Goal: Information Seeking & Learning: Learn about a topic

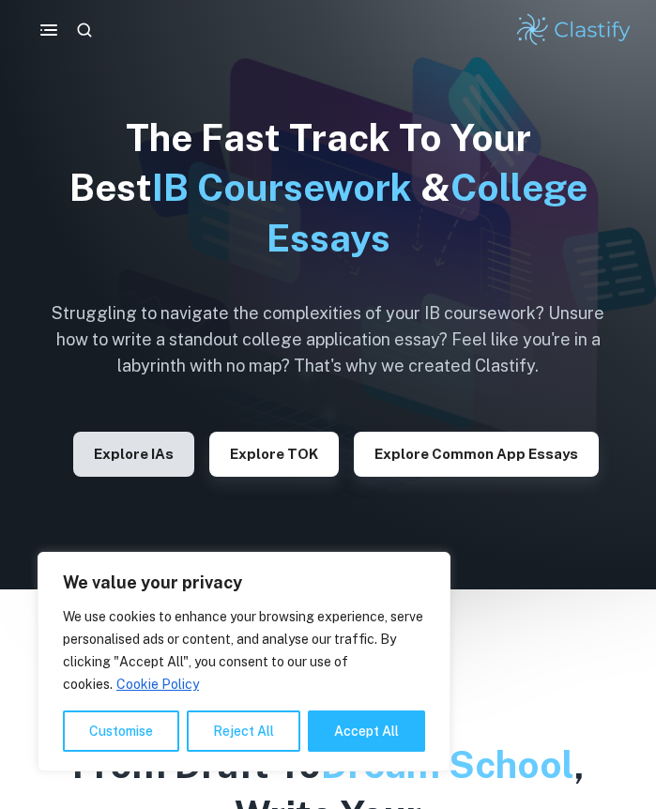
click at [139, 454] on button "Explore IAs" at bounding box center [133, 454] width 121 height 45
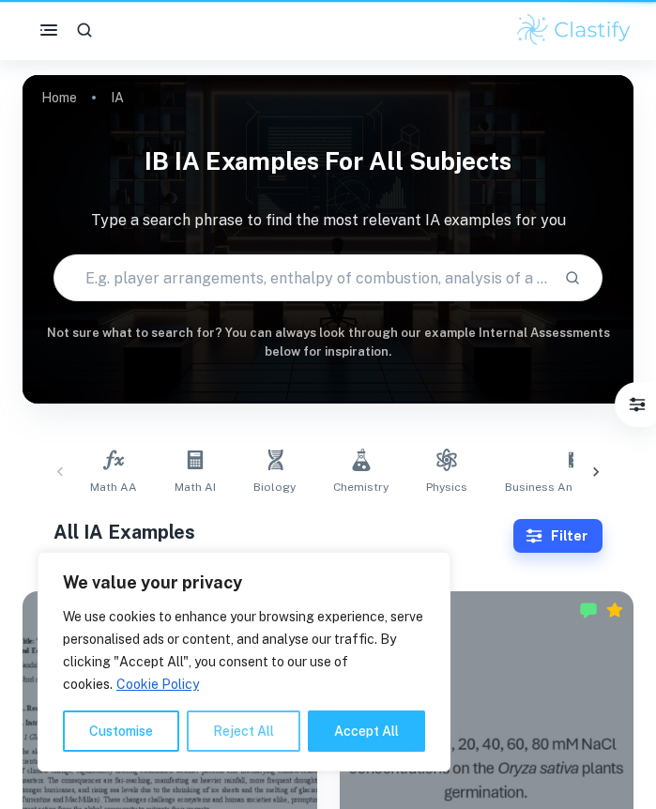
click at [238, 731] on button "Reject All" at bounding box center [244, 730] width 114 height 41
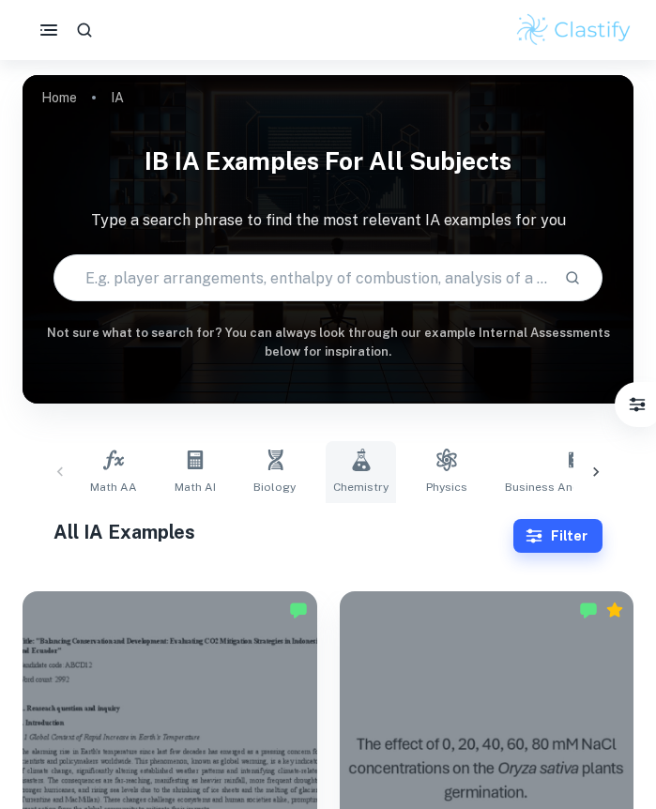
click at [338, 463] on link "Chemistry" at bounding box center [361, 472] width 70 height 62
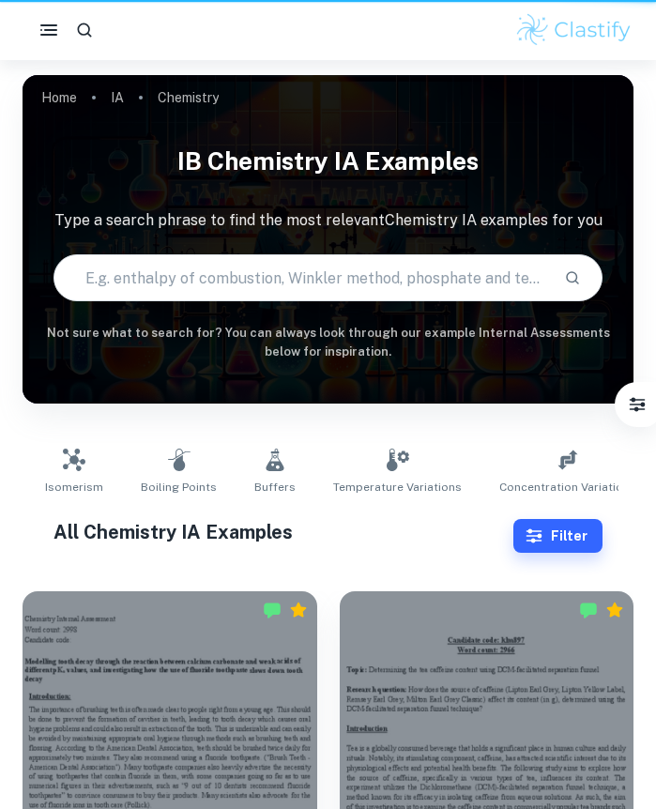
click at [357, 441] on div "Isomerism Boiling Points Buffers Temperature Variations Concentration Variation…" at bounding box center [328, 472] width 581 height 62
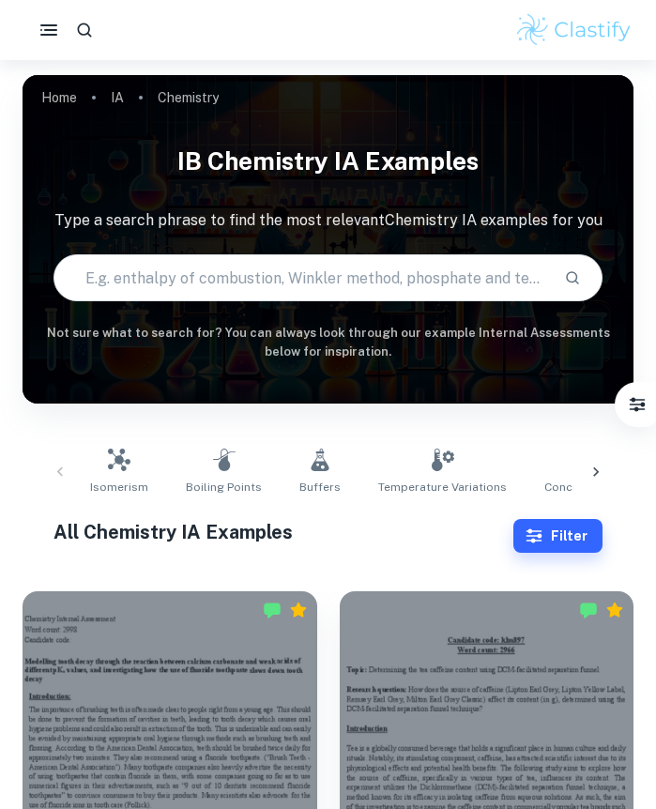
scroll to position [59, 0]
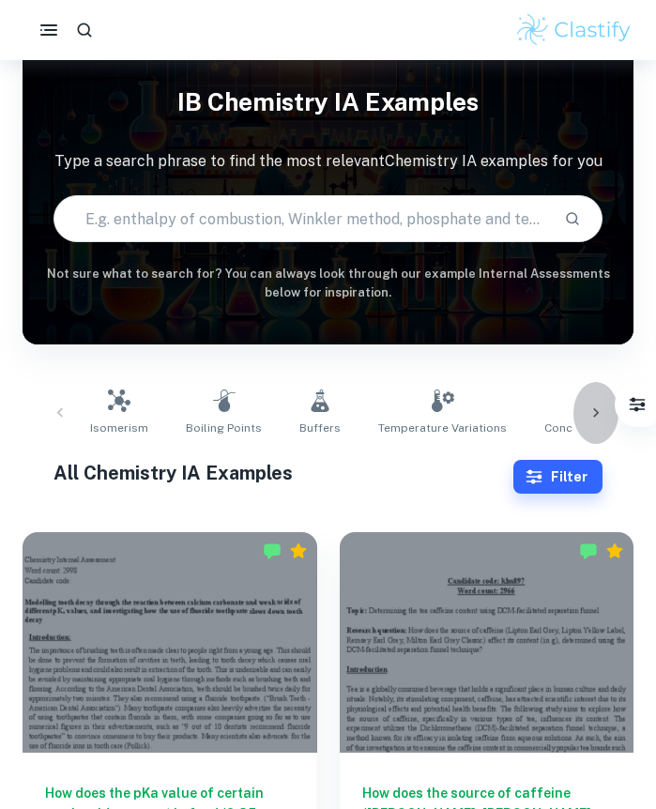
click at [594, 415] on icon at bounding box center [595, 412] width 19 height 19
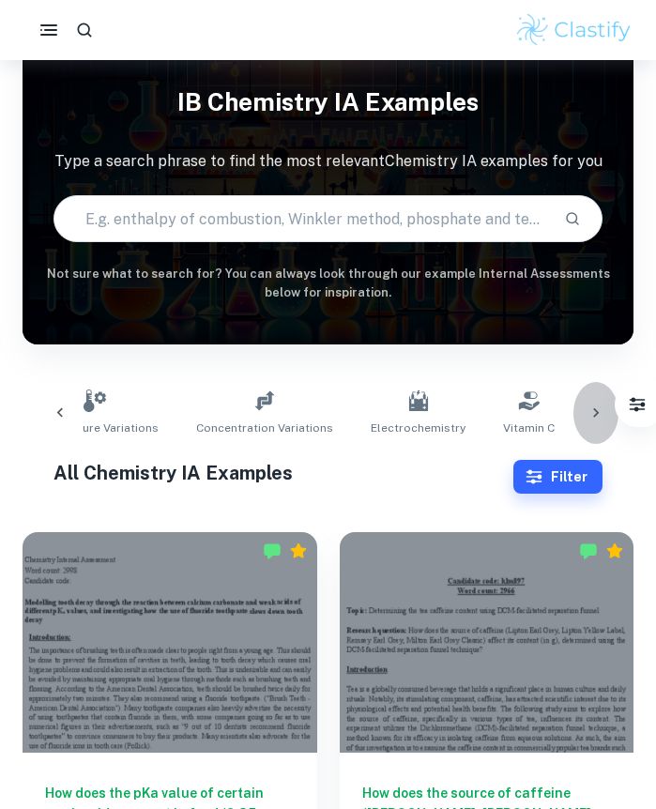
click at [594, 415] on icon at bounding box center [595, 412] width 19 height 19
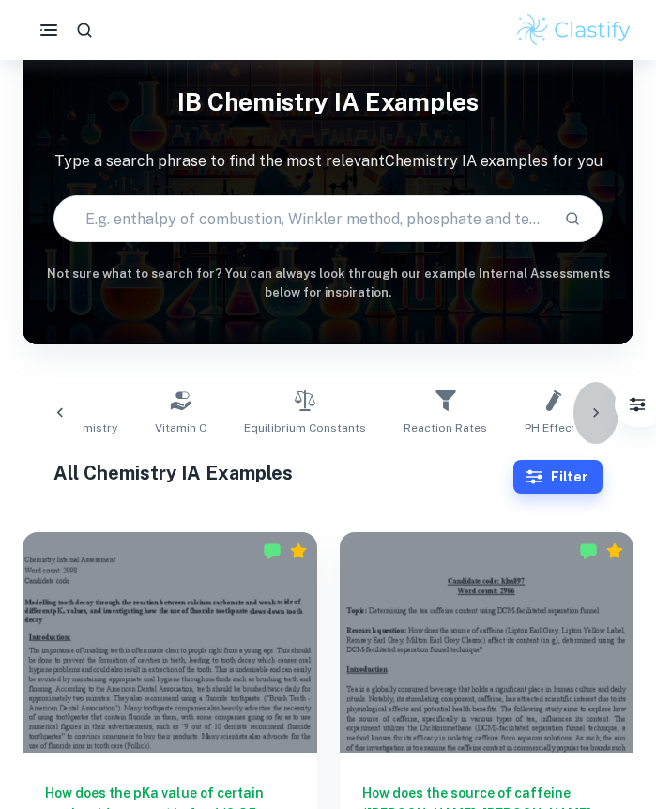
click at [594, 415] on icon at bounding box center [595, 412] width 19 height 19
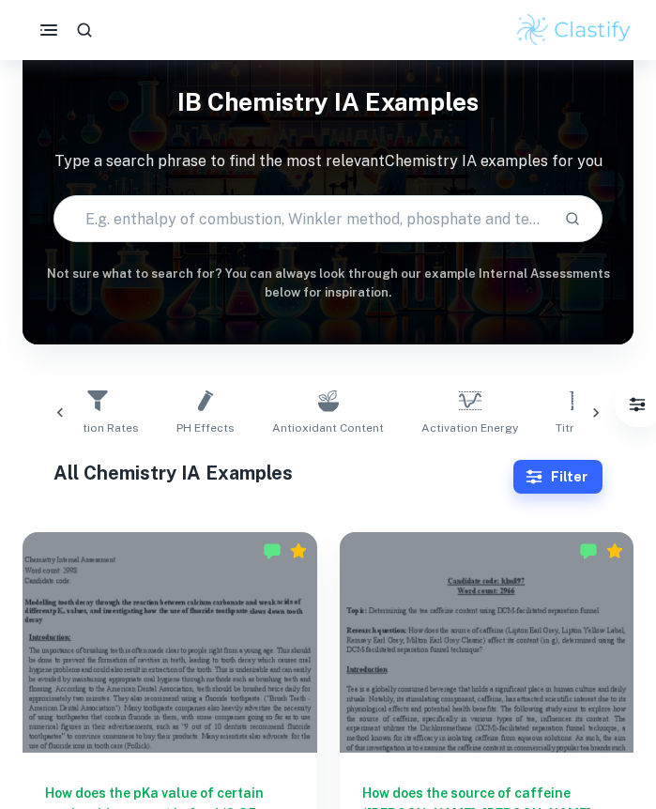
click at [594, 415] on icon at bounding box center [595, 412] width 19 height 19
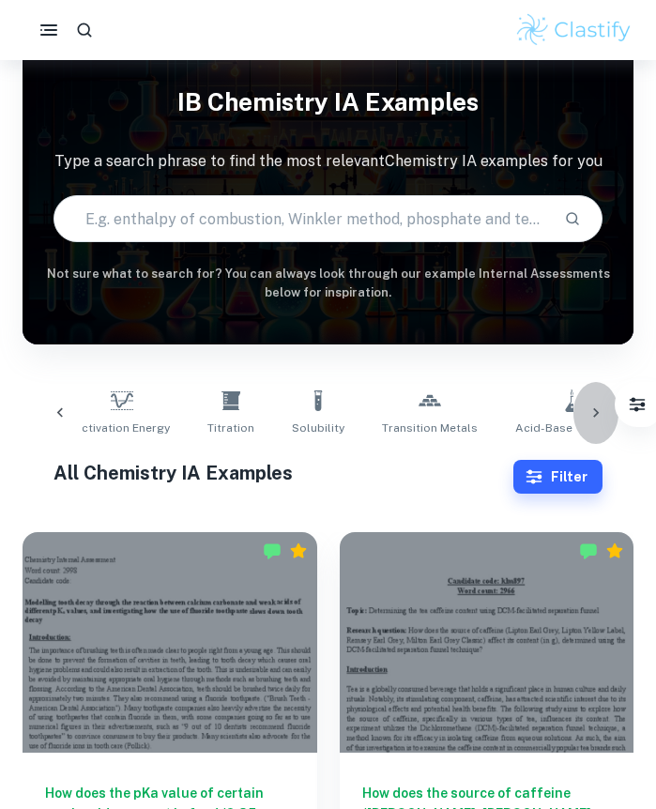
click at [594, 415] on icon at bounding box center [595, 412] width 19 height 19
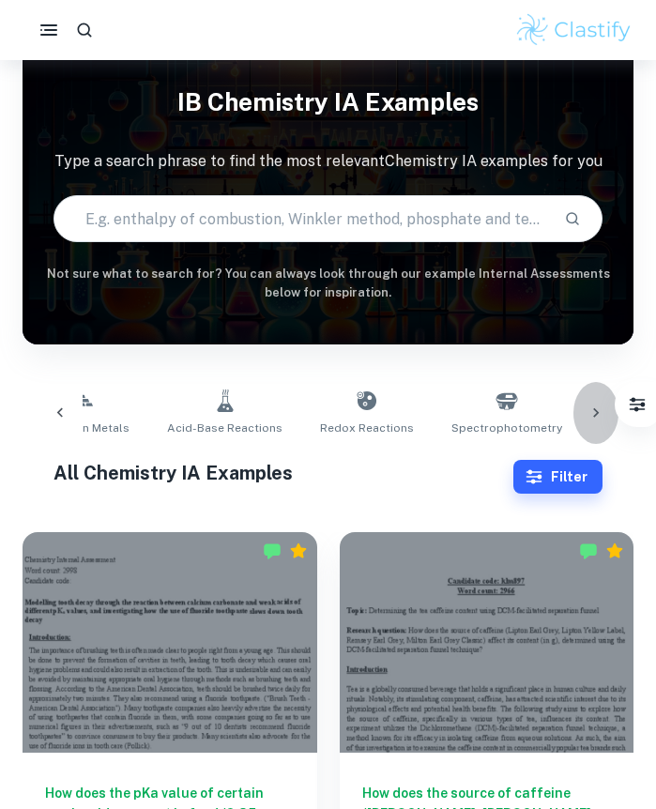
click at [594, 415] on icon at bounding box center [595, 412] width 19 height 19
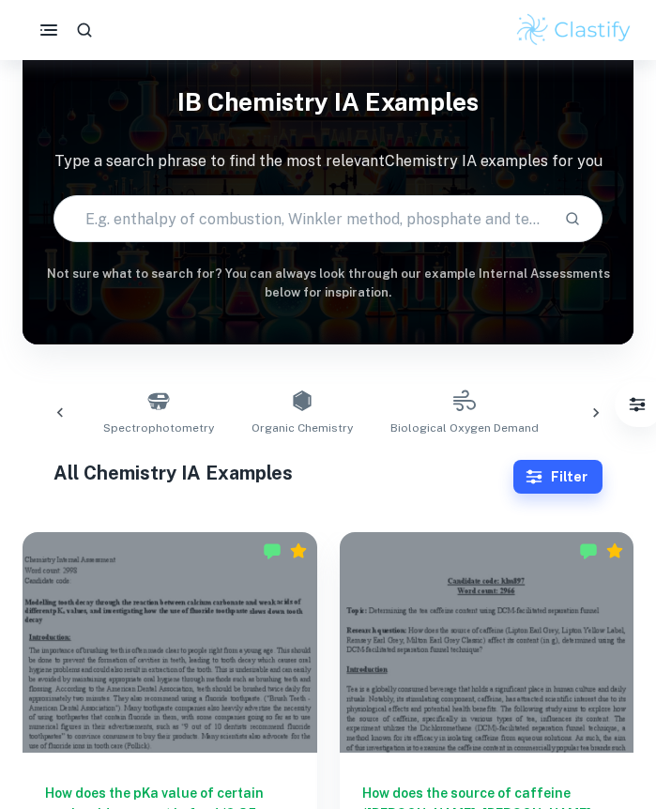
scroll to position [0, 2088]
click at [602, 409] on icon at bounding box center [595, 412] width 19 height 19
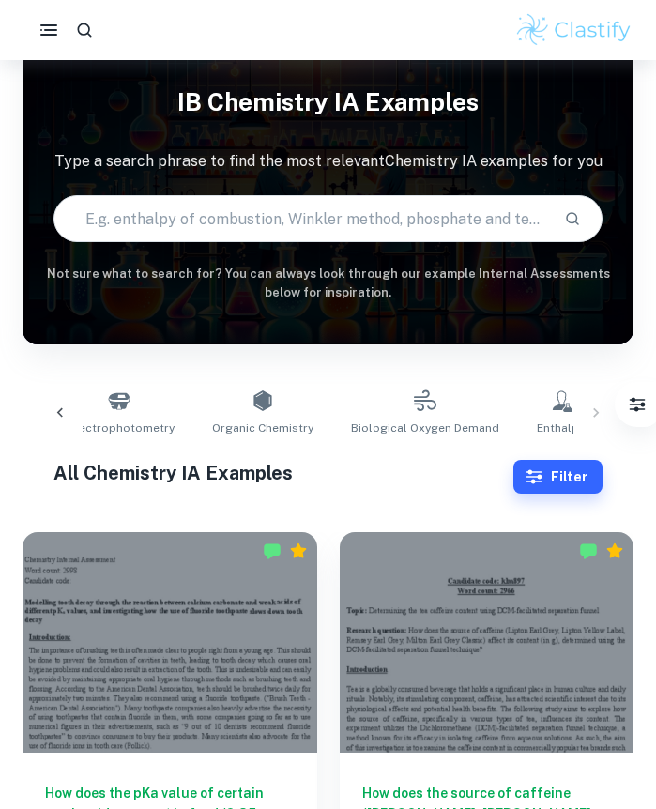
click at [57, 418] on icon at bounding box center [60, 412] width 19 height 19
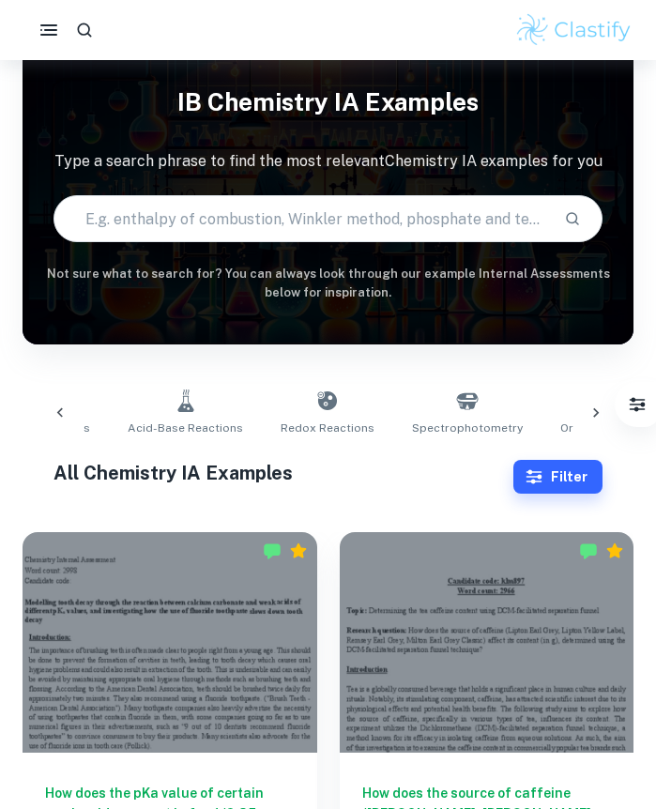
click at [57, 418] on icon at bounding box center [60, 412] width 19 height 19
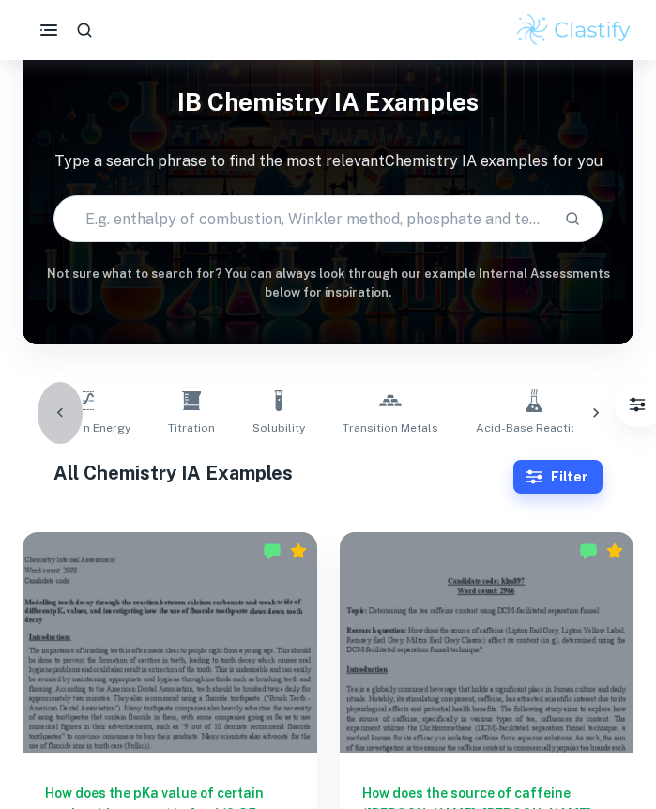
click at [57, 418] on icon at bounding box center [60, 412] width 19 height 19
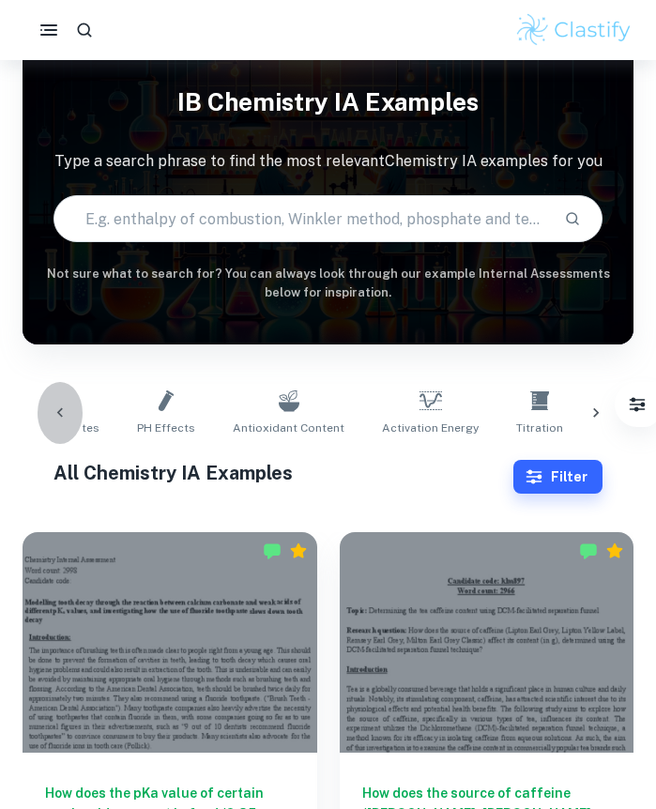
click at [57, 418] on icon at bounding box center [60, 412] width 19 height 19
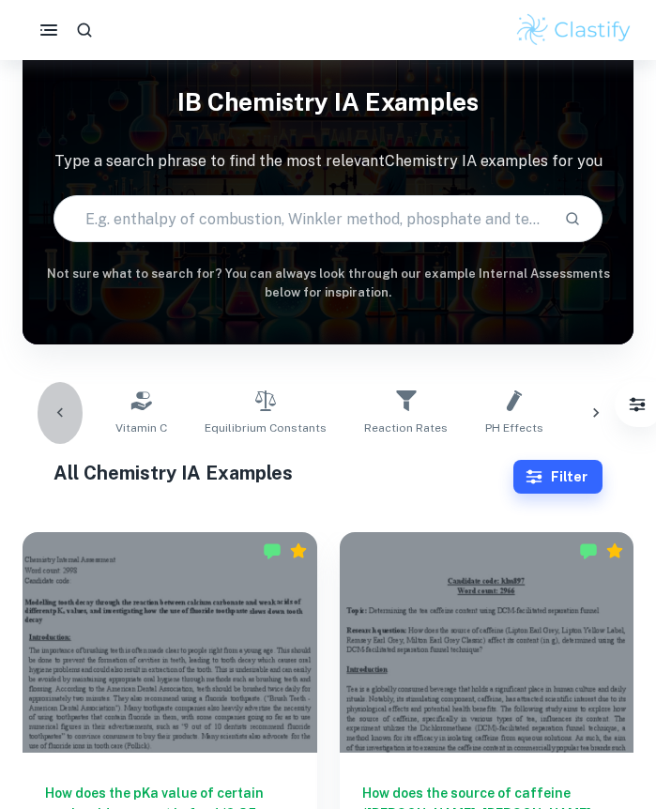
click at [57, 418] on icon at bounding box center [60, 412] width 19 height 19
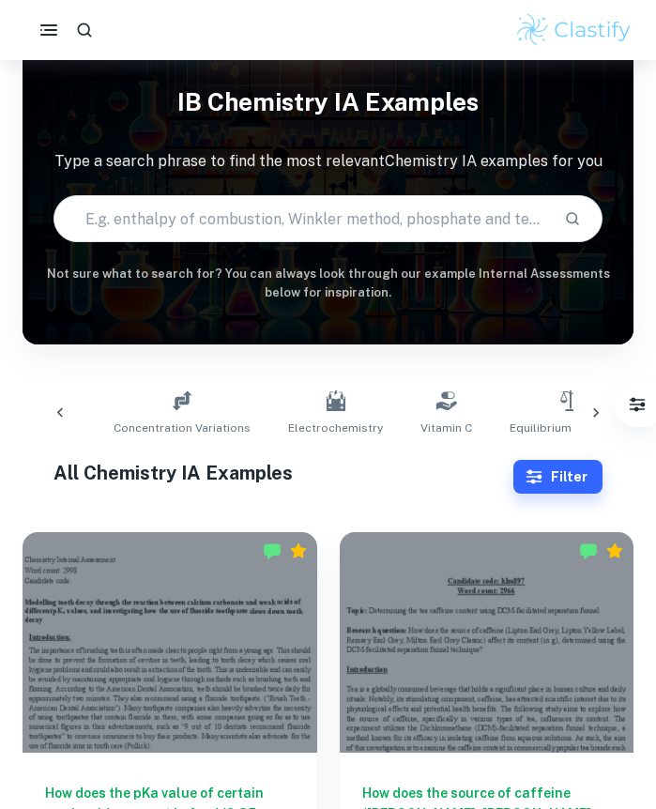
scroll to position [0, 387]
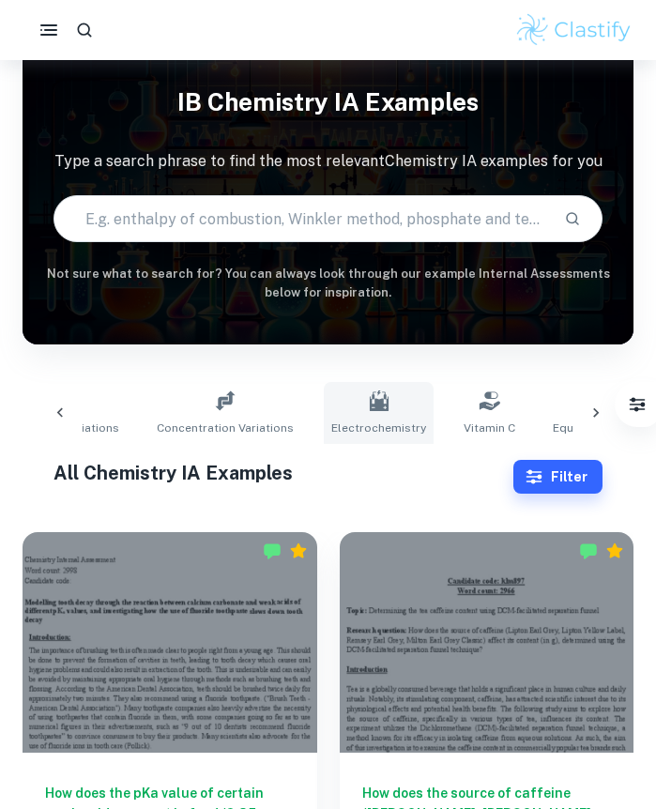
click at [368, 389] on icon at bounding box center [379, 400] width 23 height 23
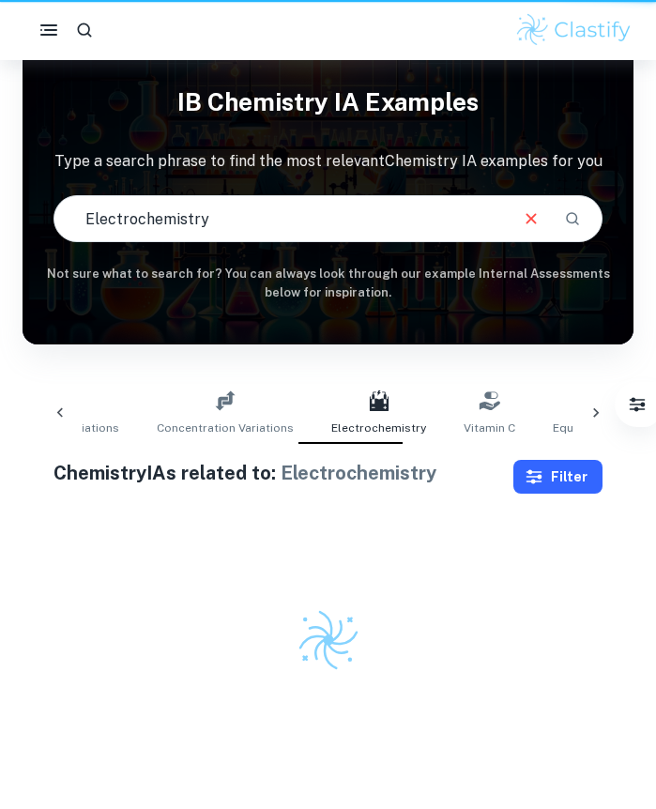
type input "Electrochemistry"
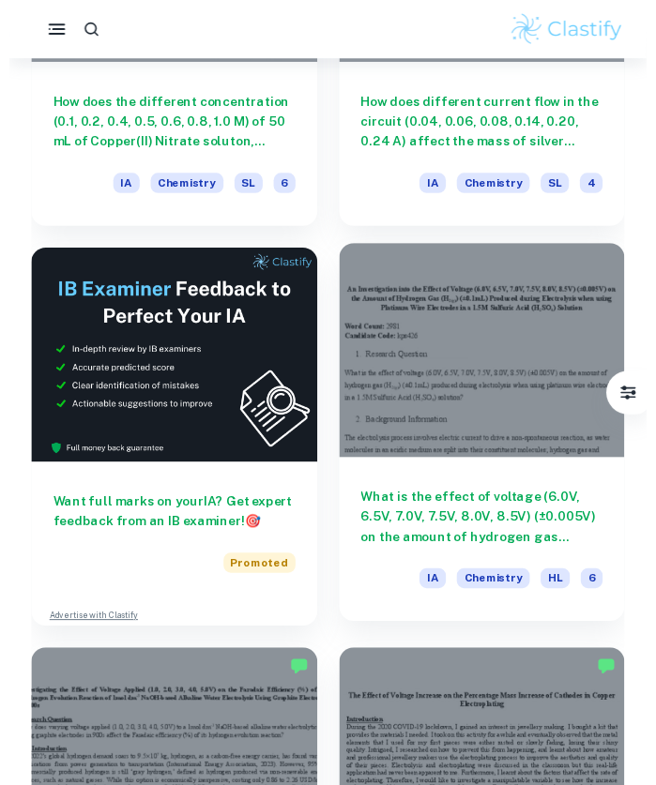
scroll to position [751, 0]
